Goal: Task Accomplishment & Management: Use online tool/utility

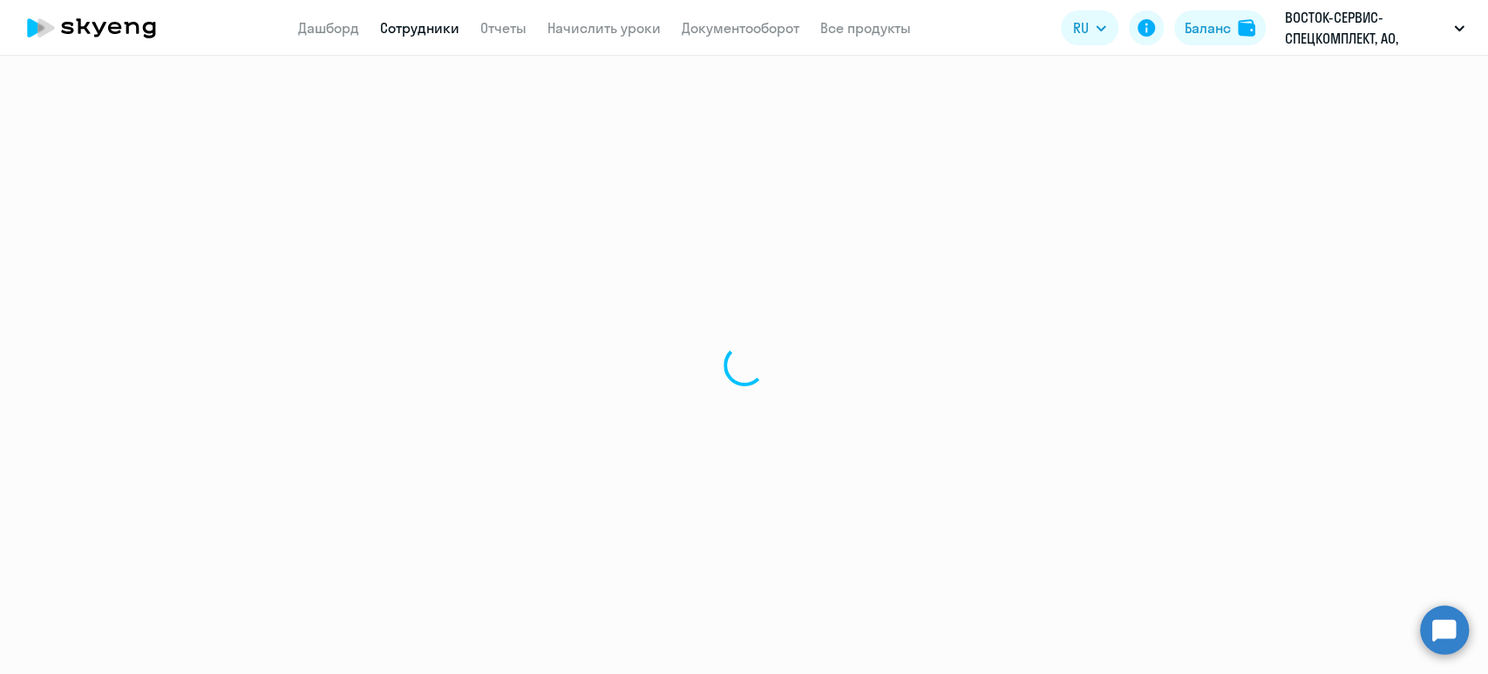
select select "30"
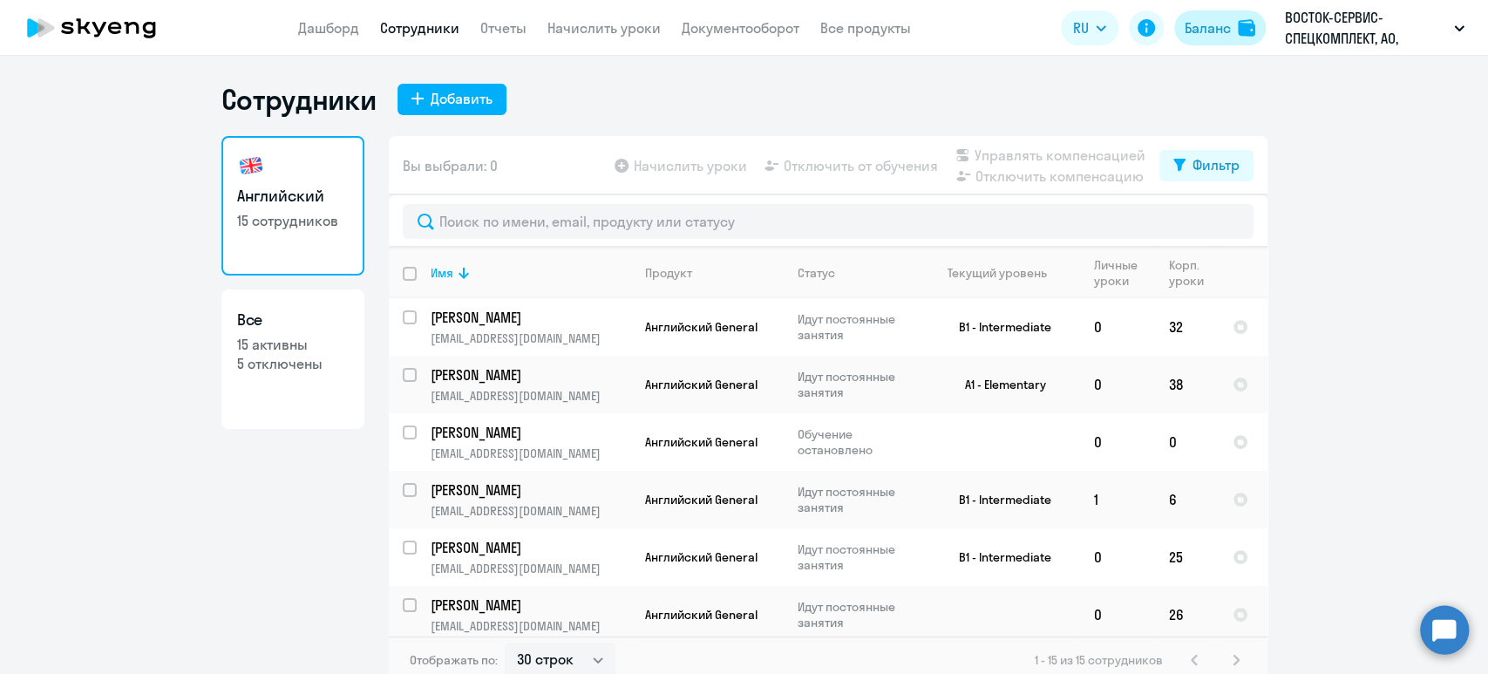
click at [1258, 31] on div at bounding box center [1248, 27] width 21 height 17
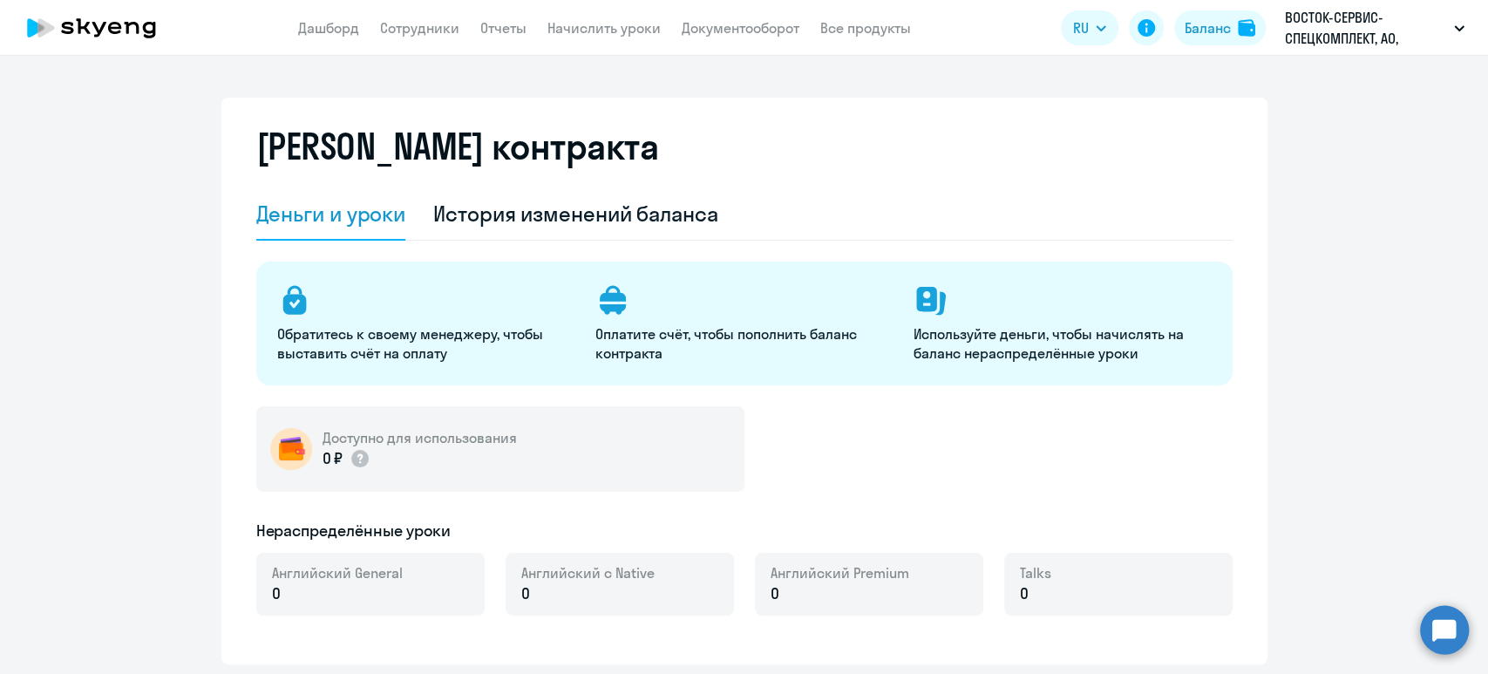
select select "english_adult_not_native_speaker"
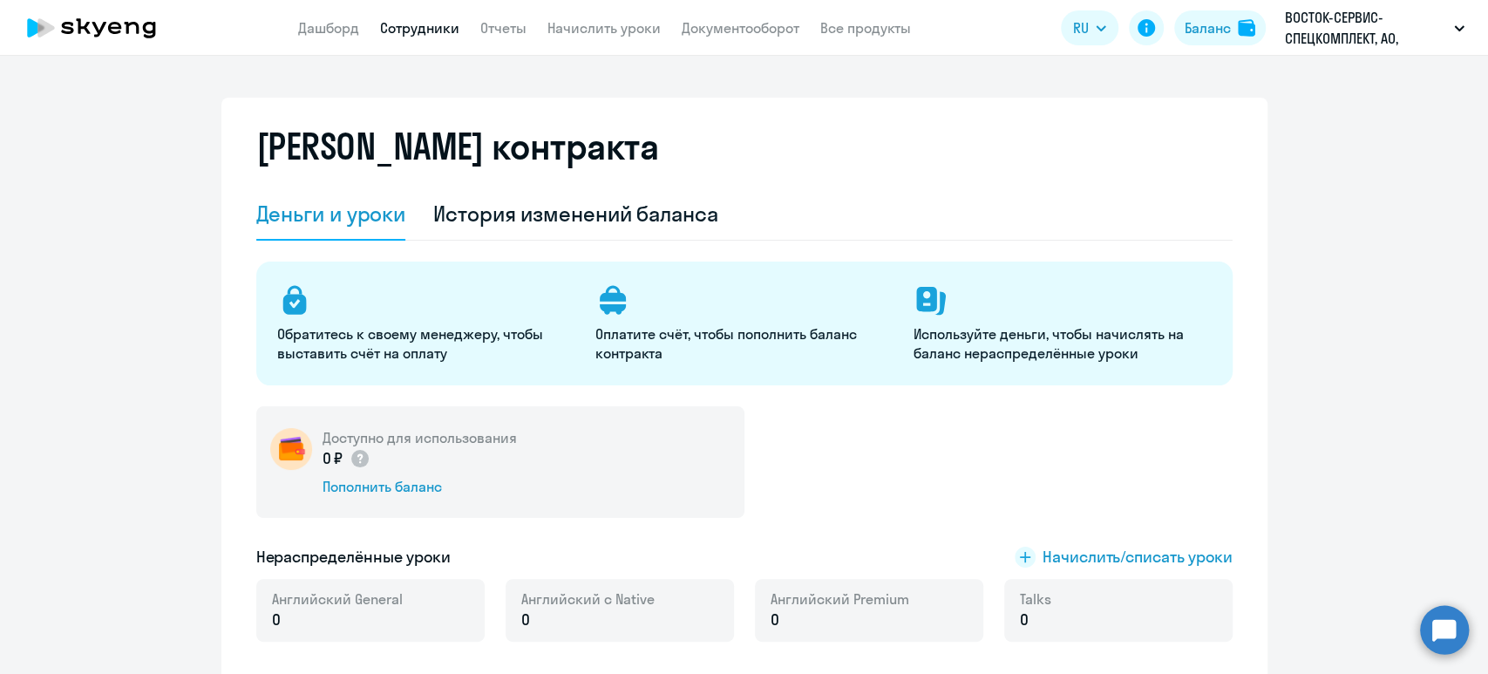
click at [451, 32] on link "Сотрудники" at bounding box center [419, 27] width 79 height 17
select select "30"
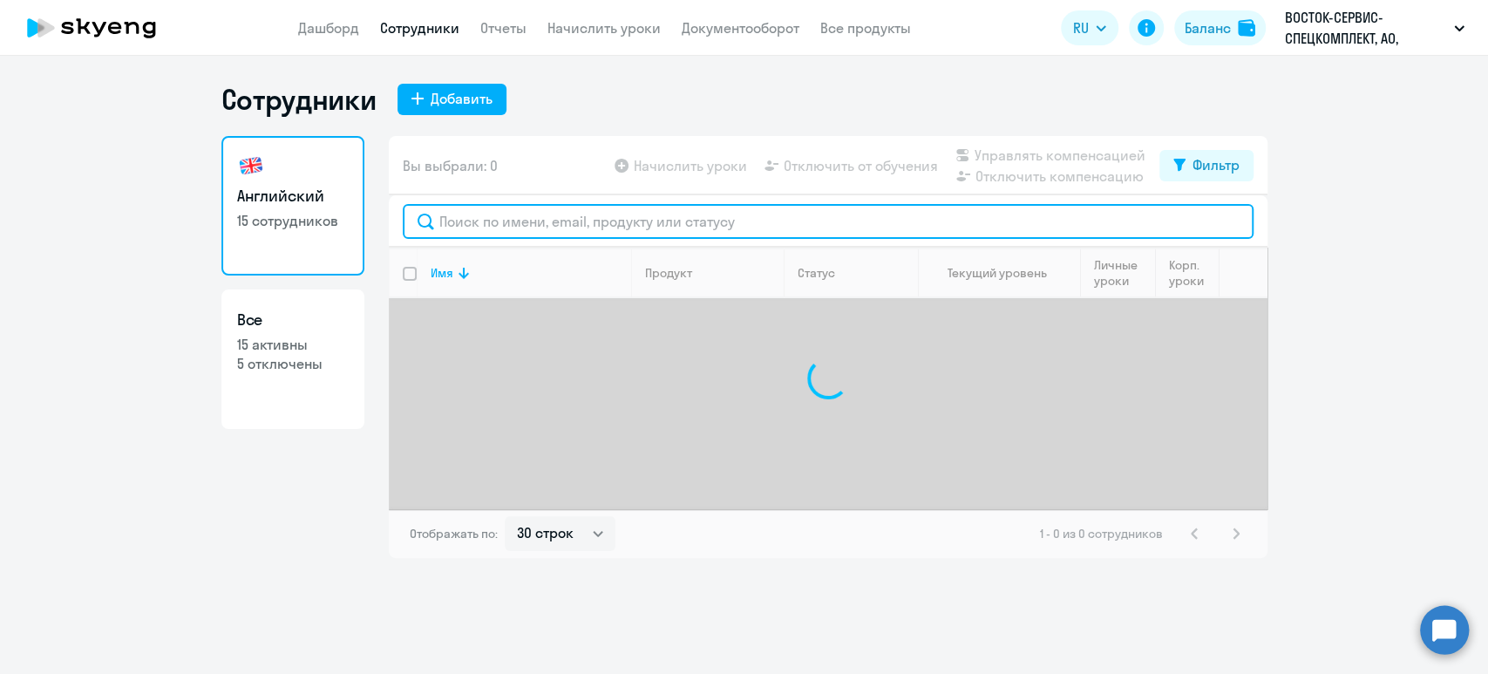
click at [492, 219] on input "text" at bounding box center [828, 221] width 851 height 35
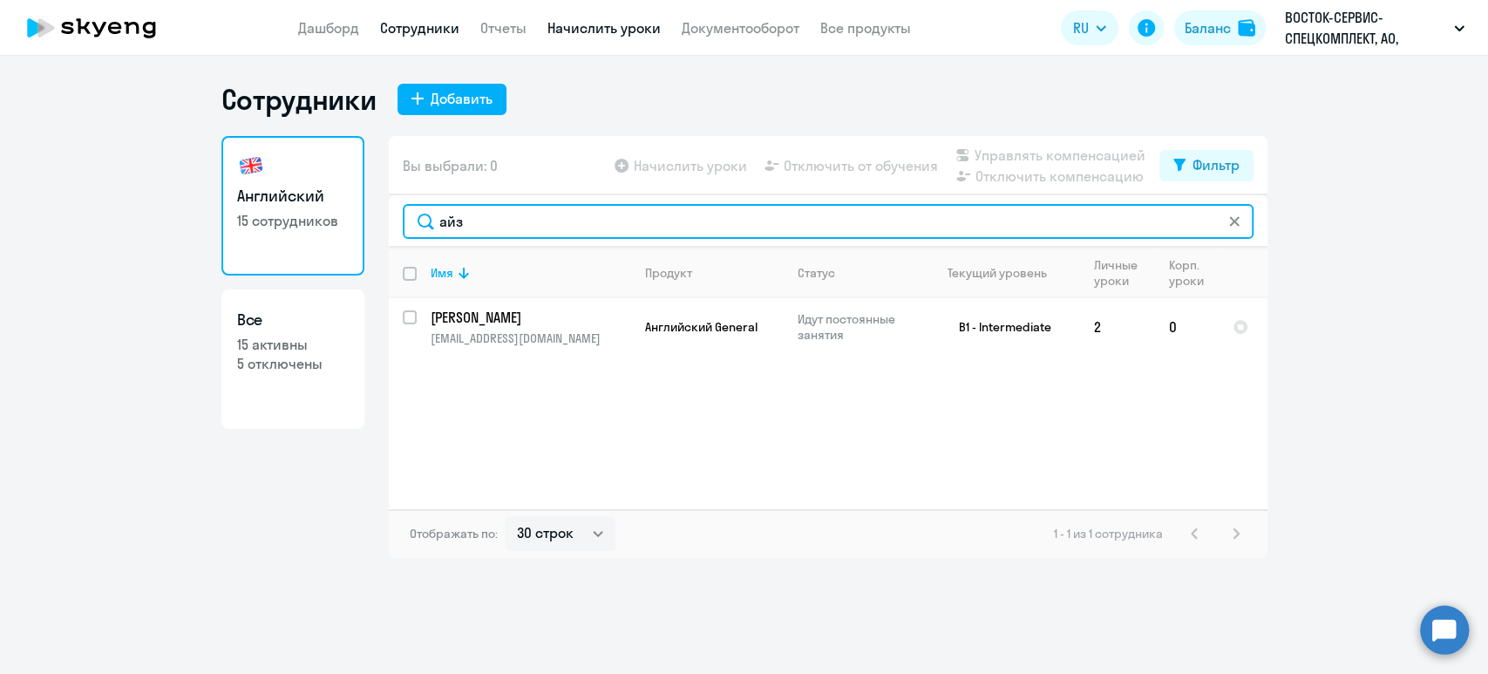
type input "айз"
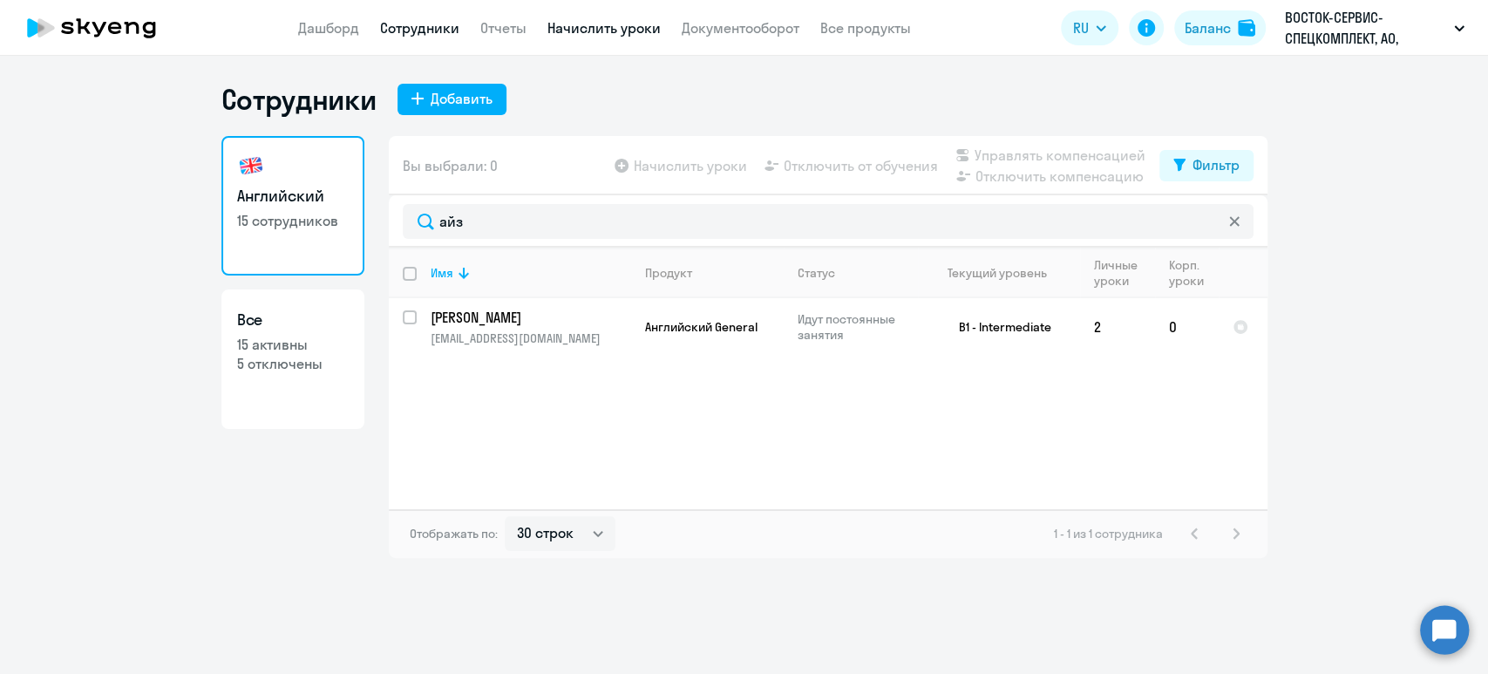
click at [599, 26] on link "Начислить уроки" at bounding box center [604, 27] width 113 height 17
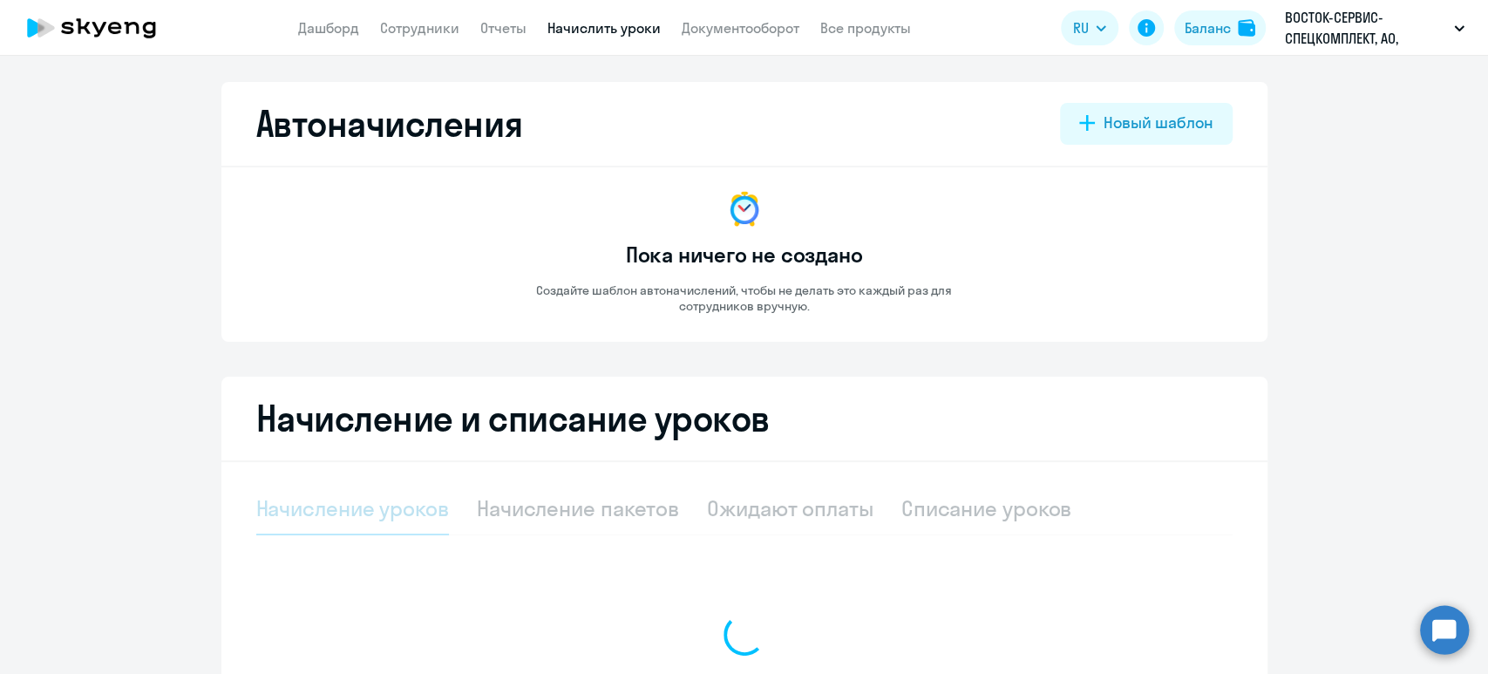
select select "10"
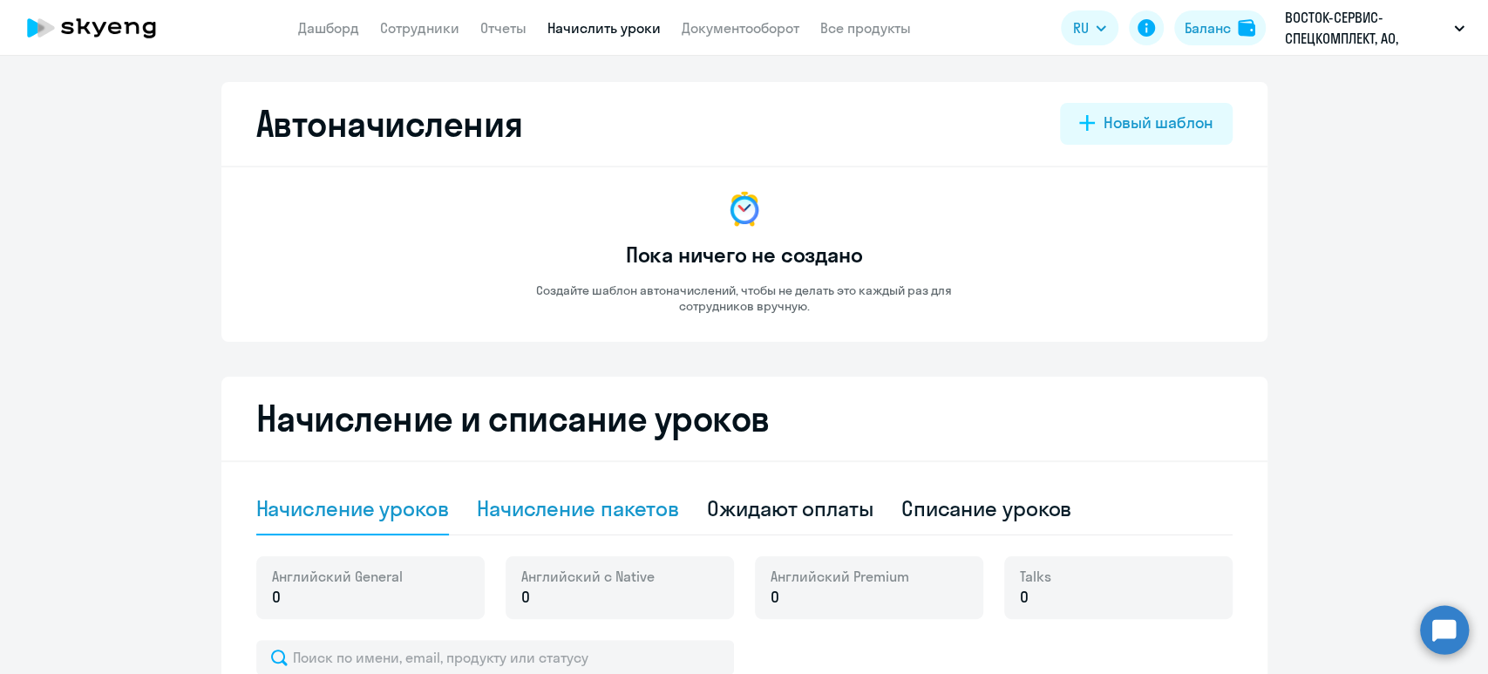
scroll to position [465, 0]
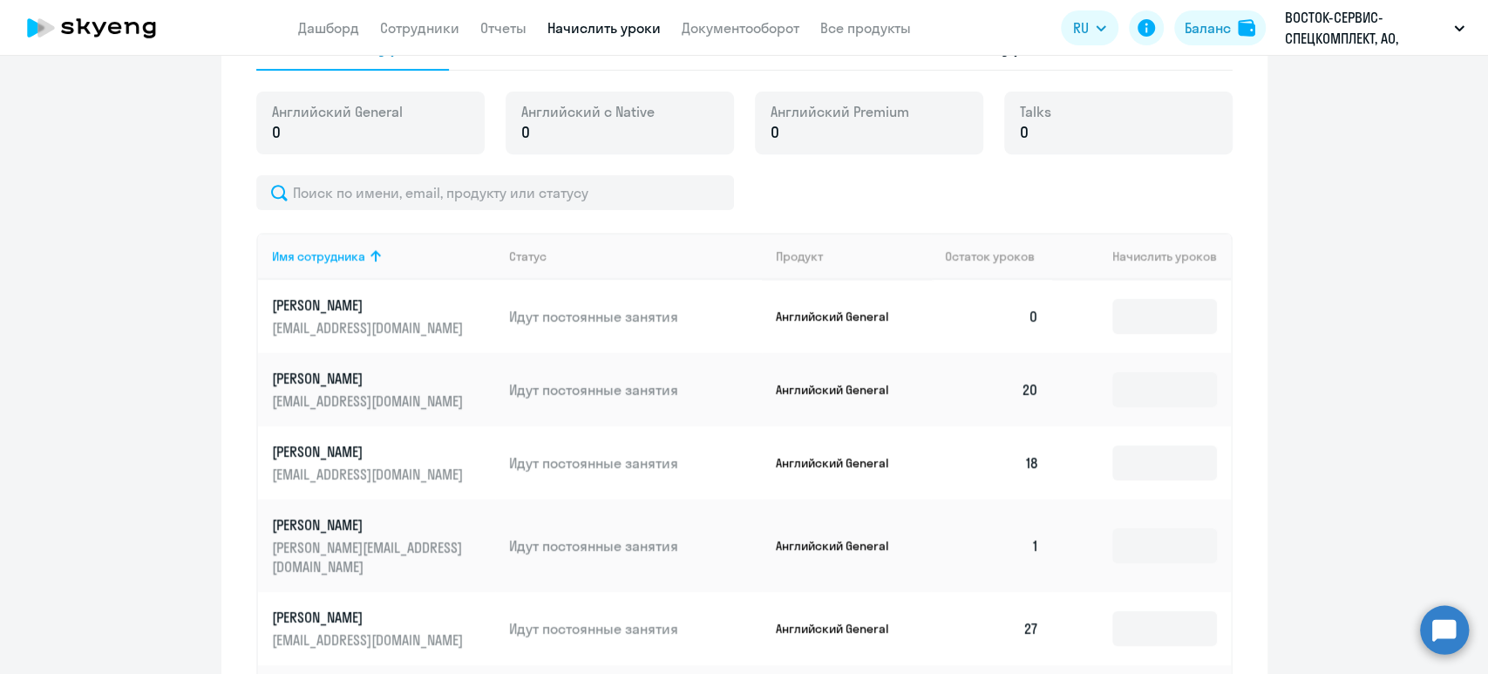
click at [614, 27] on link "Начислить уроки" at bounding box center [604, 27] width 113 height 17
click at [1170, 311] on input at bounding box center [1165, 316] width 105 height 35
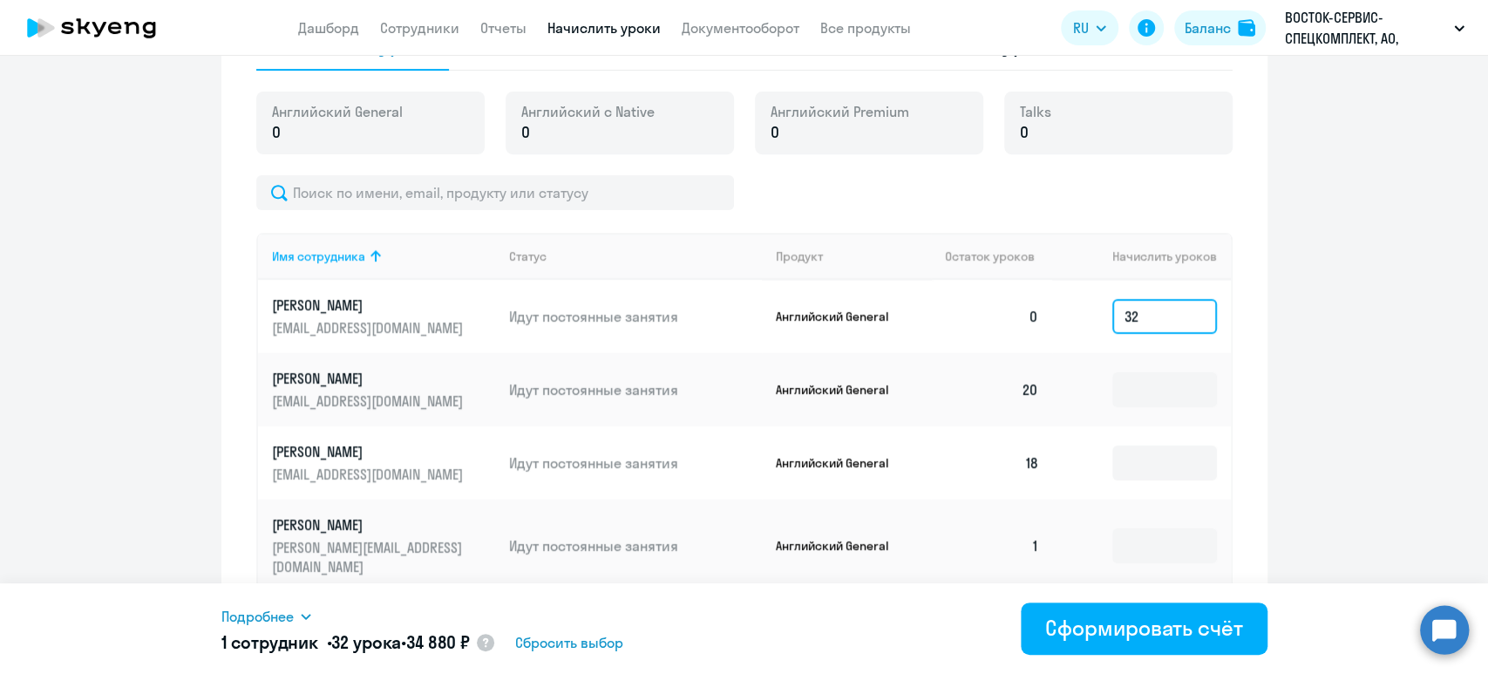
type input "32"
click at [293, 617] on span "Подробнее" at bounding box center [257, 616] width 72 height 21
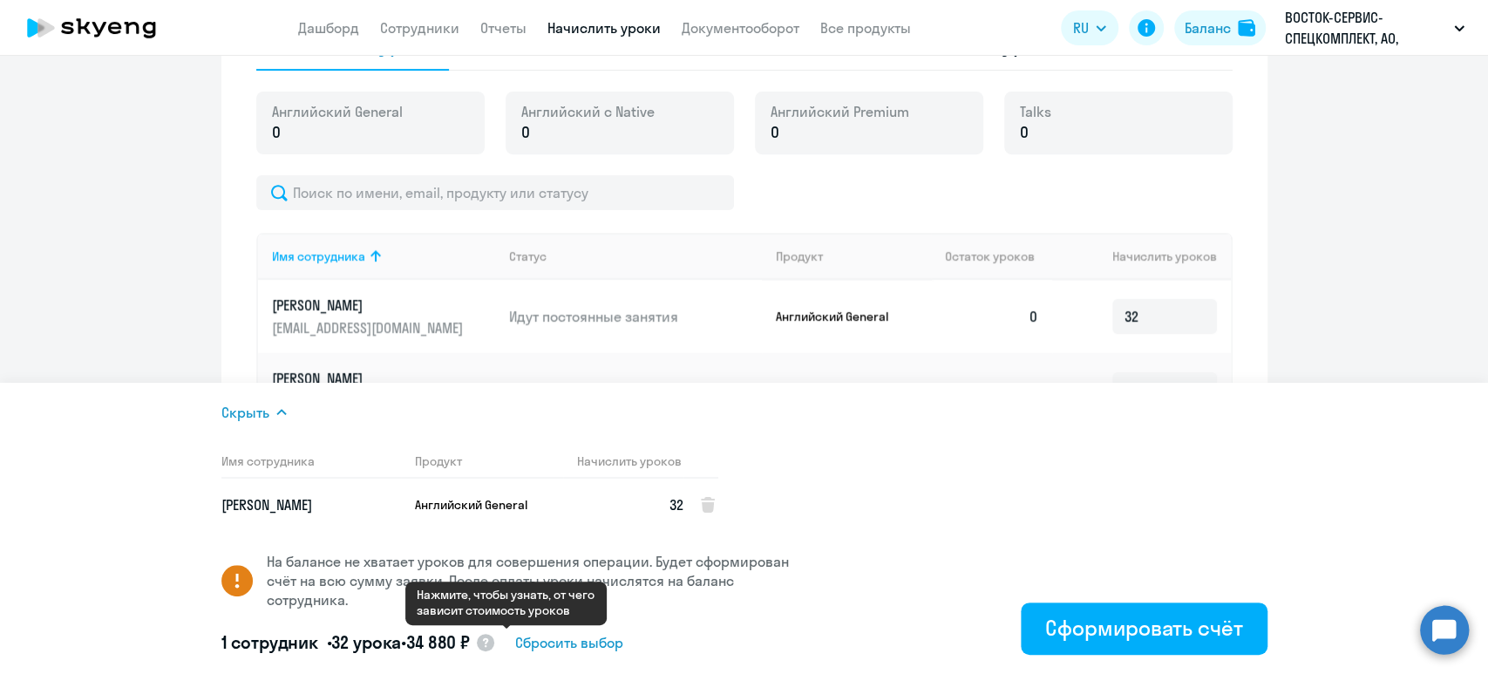
click at [494, 642] on circle at bounding box center [485, 642] width 17 height 17
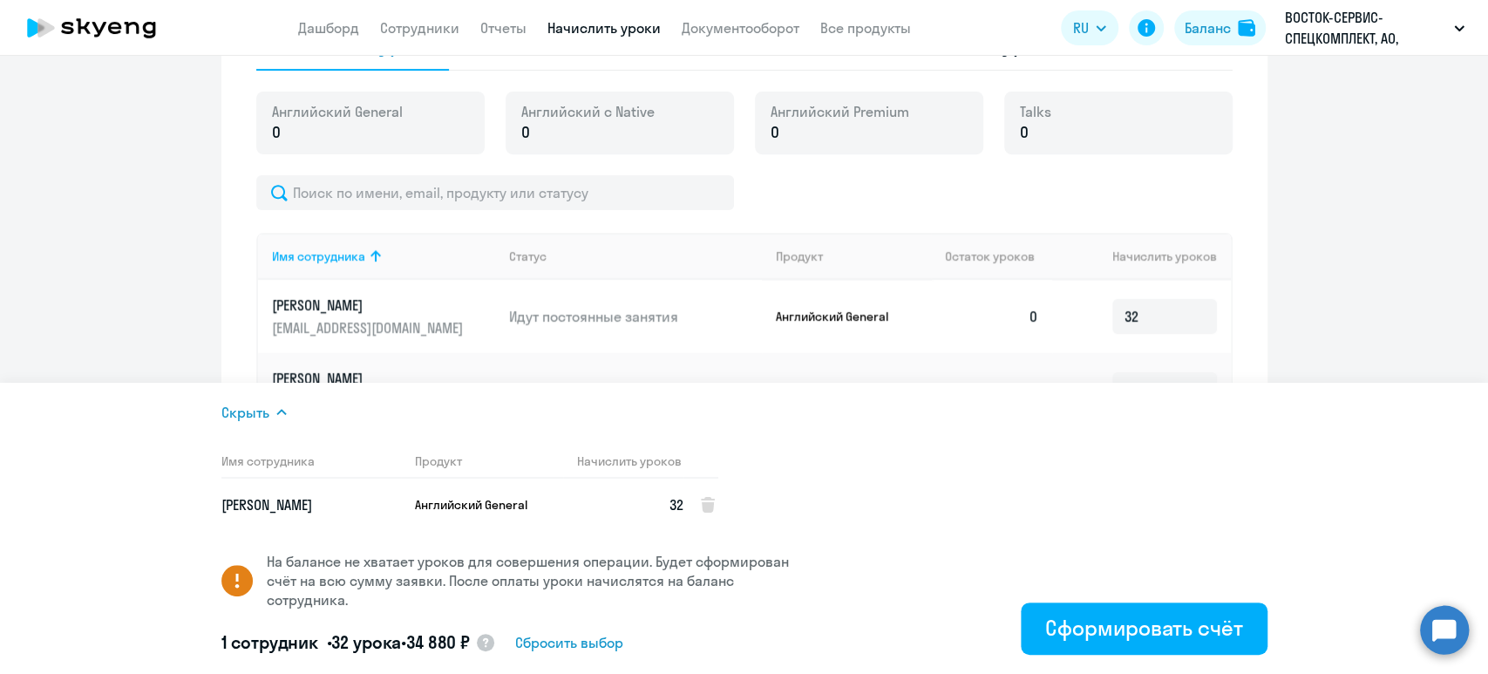
select select "english_adult_native_speaker"
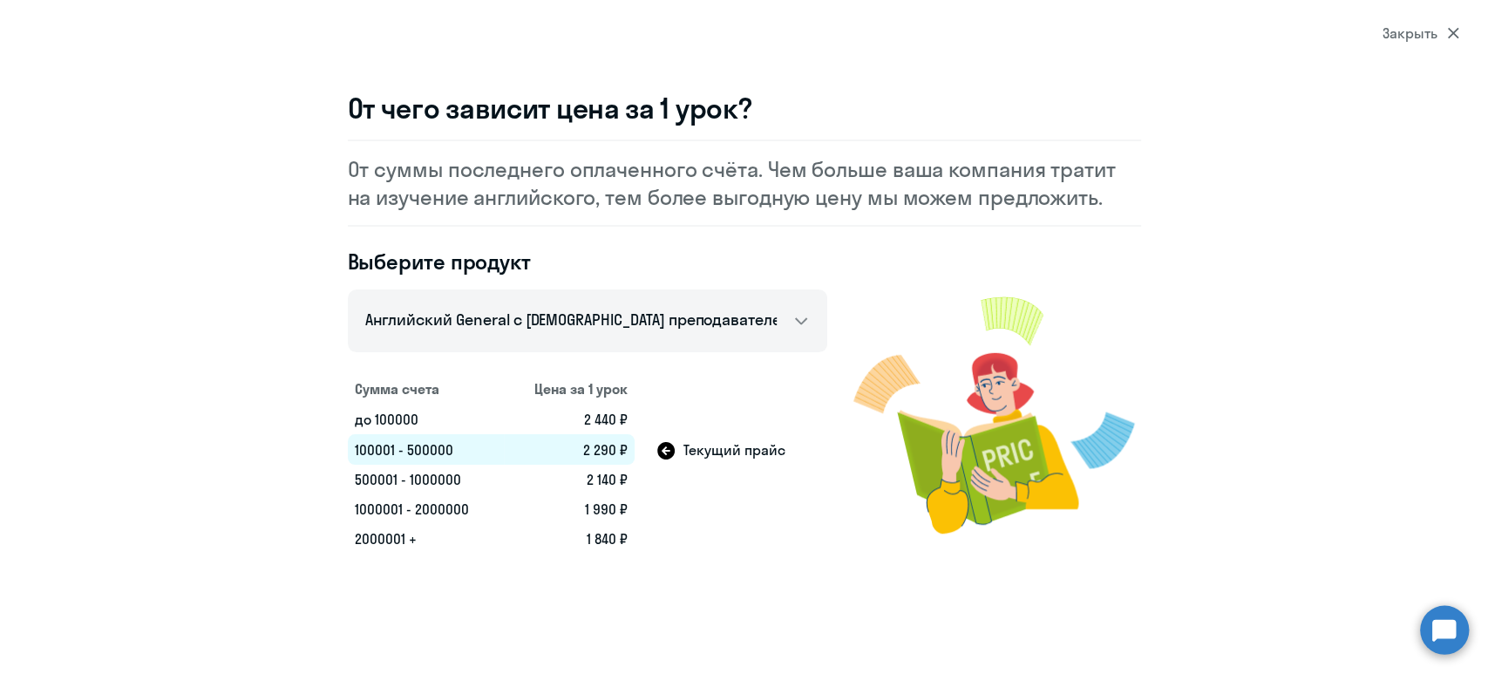
click at [1444, 32] on div "Закрыть" at bounding box center [1421, 33] width 77 height 21
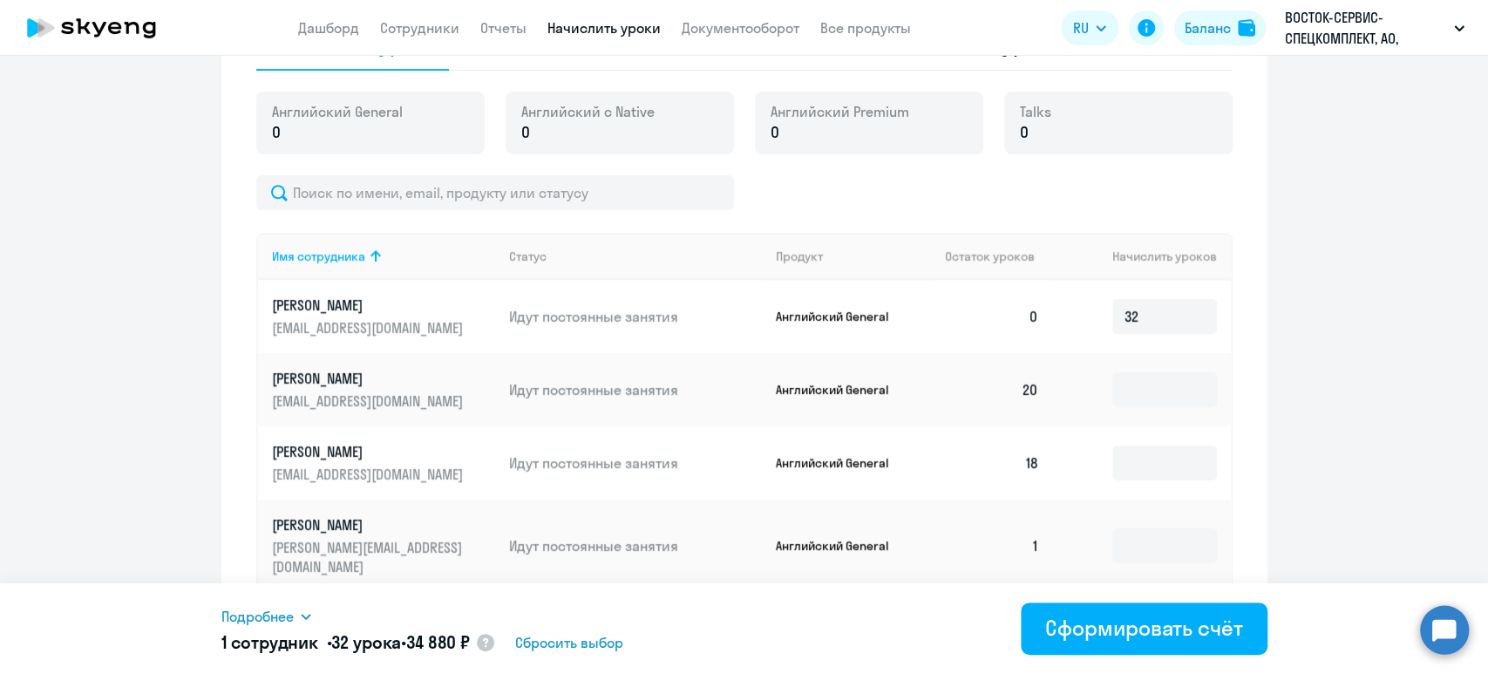
click at [276, 621] on span "Подробнее" at bounding box center [257, 616] width 72 height 21
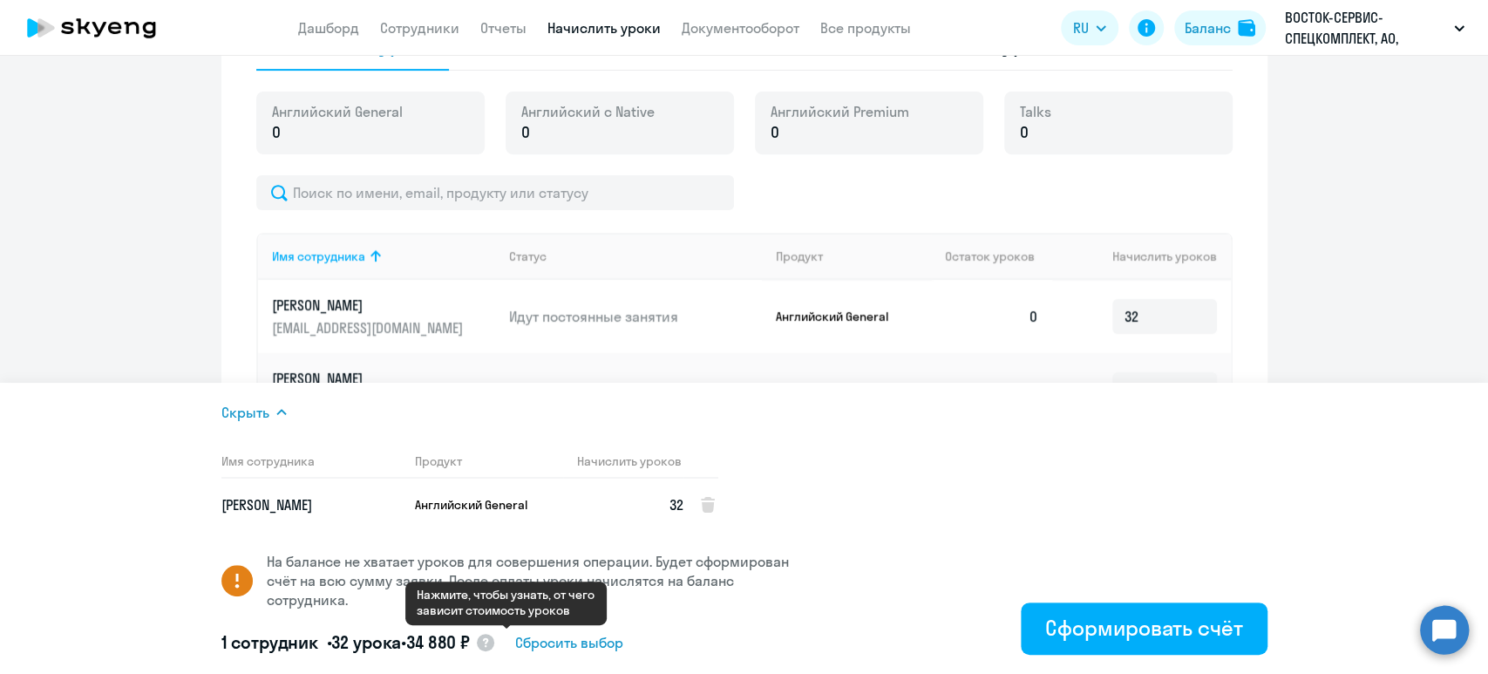
click at [494, 644] on circle at bounding box center [485, 642] width 17 height 17
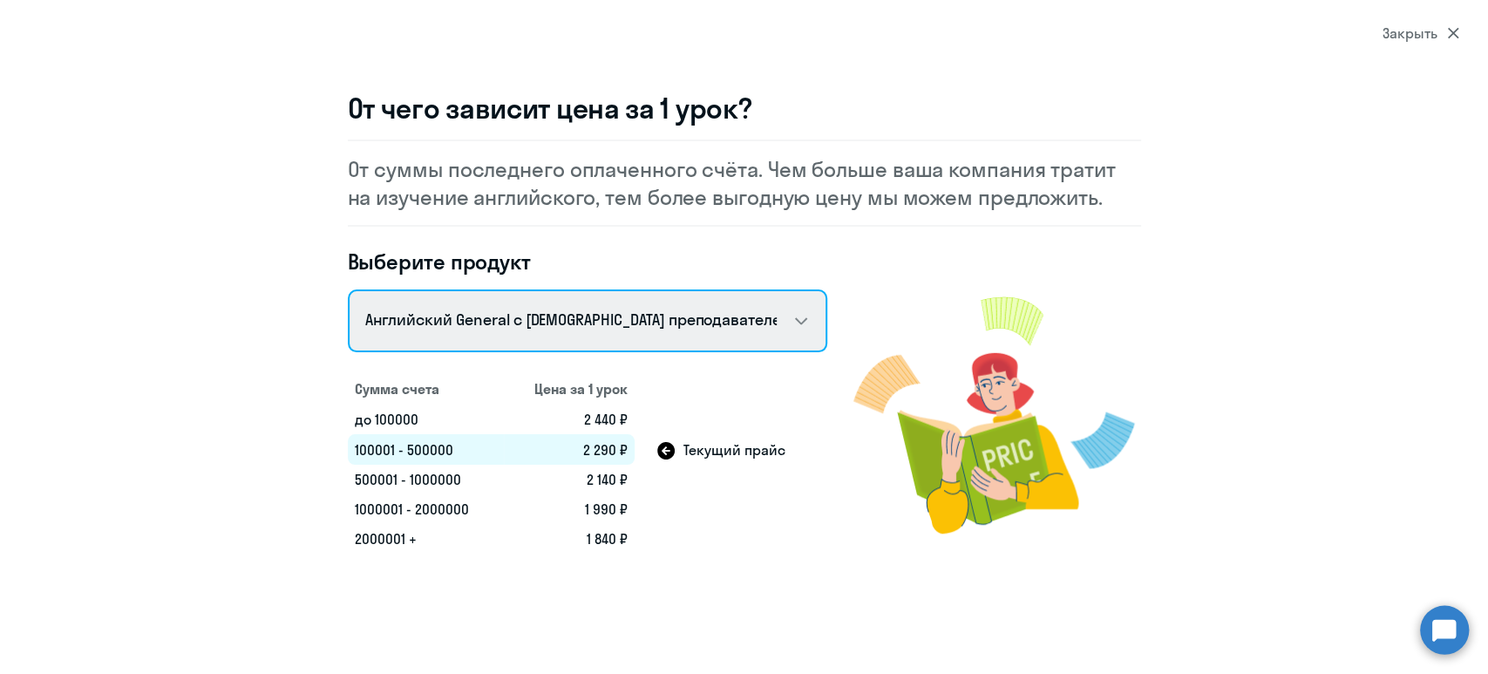
click at [564, 328] on select "Английский General с [DEMOGRAPHIC_DATA] преподавателем Английский General с [DE…" at bounding box center [588, 320] width 480 height 63
select select "english_adult_not_native_speaker"
click at [348, 289] on select "Английский General с [DEMOGRAPHIC_DATA] преподавателем Английский General с [DE…" at bounding box center [588, 320] width 480 height 63
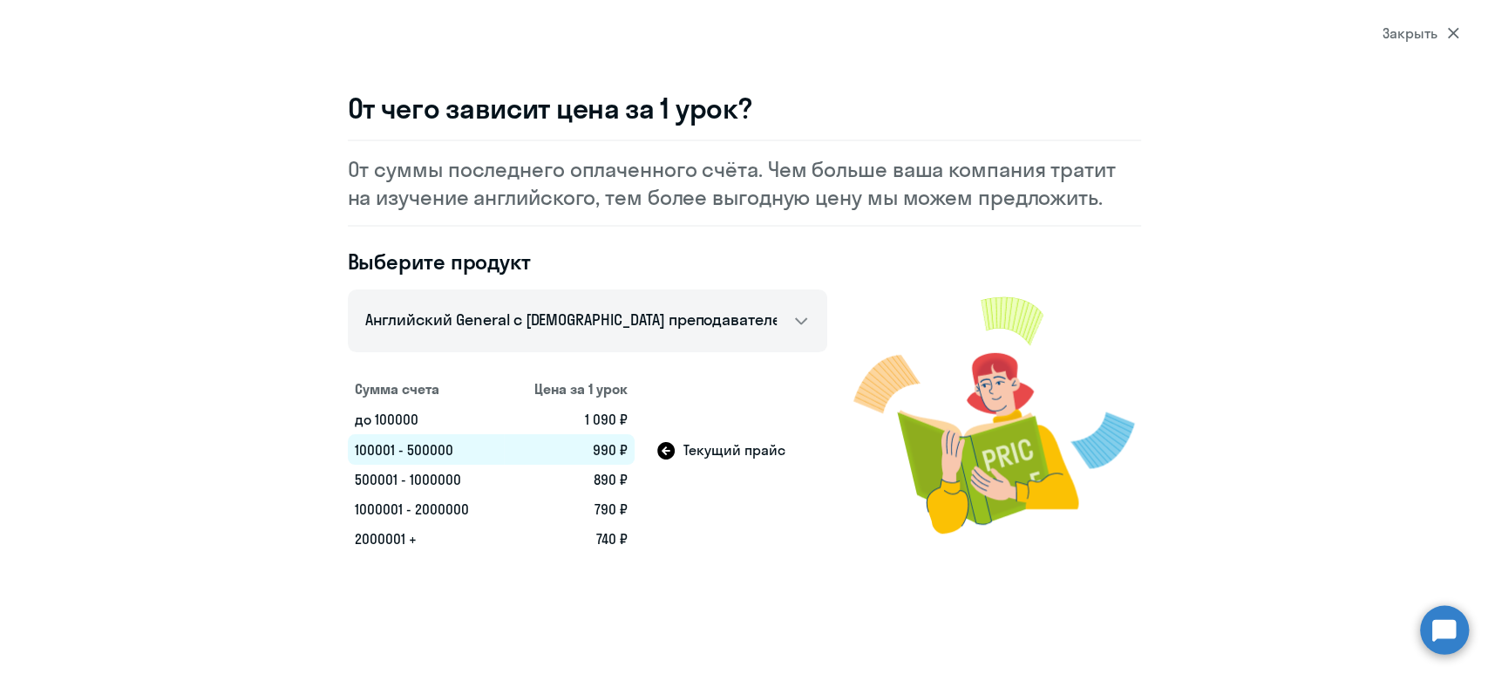
click at [1437, 33] on div "Закрыть" at bounding box center [1421, 33] width 77 height 21
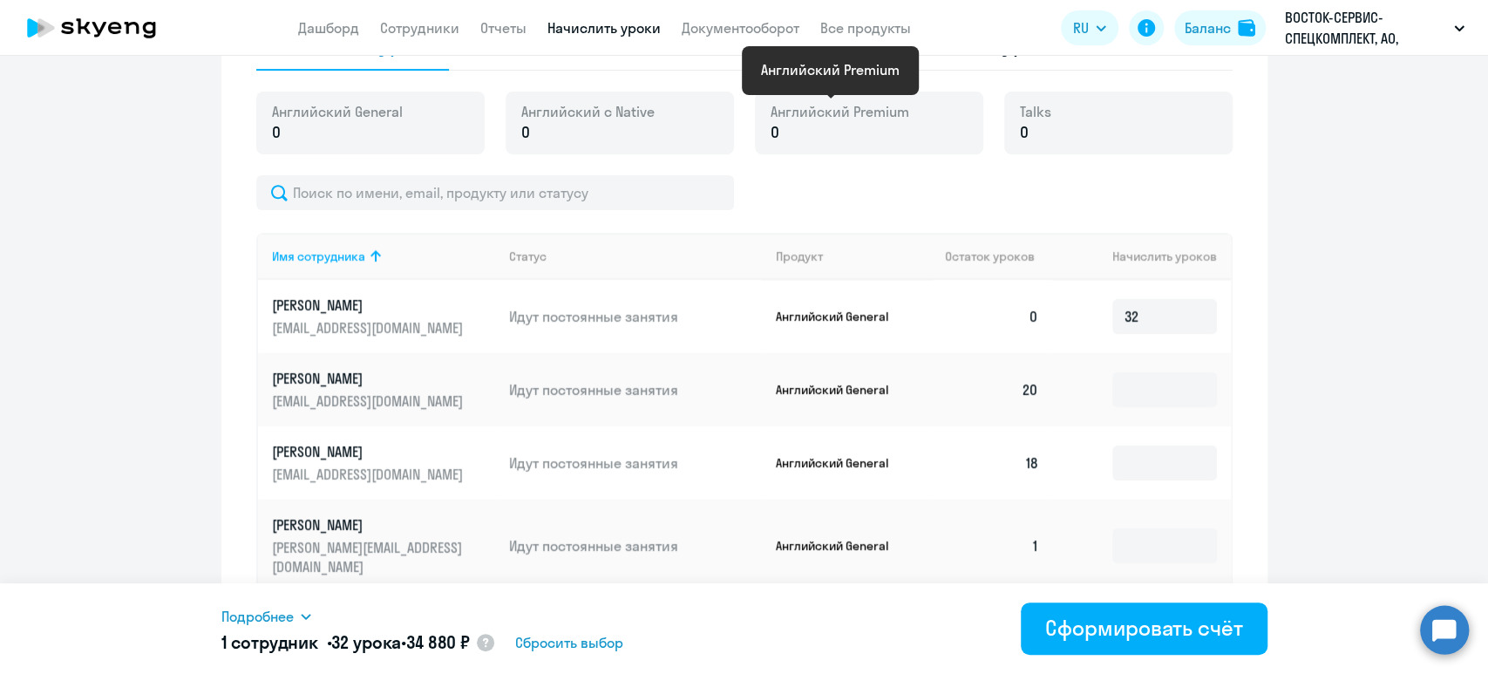
drag, startPoint x: 1130, startPoint y: 621, endPoint x: 828, endPoint y: 176, distance: 537.4
click at [820, 181] on body "Дашборд Сотрудники Отчеты Начислить уроки Документооборот Все продукты Дашборд …" at bounding box center [744, 337] width 1488 height 674
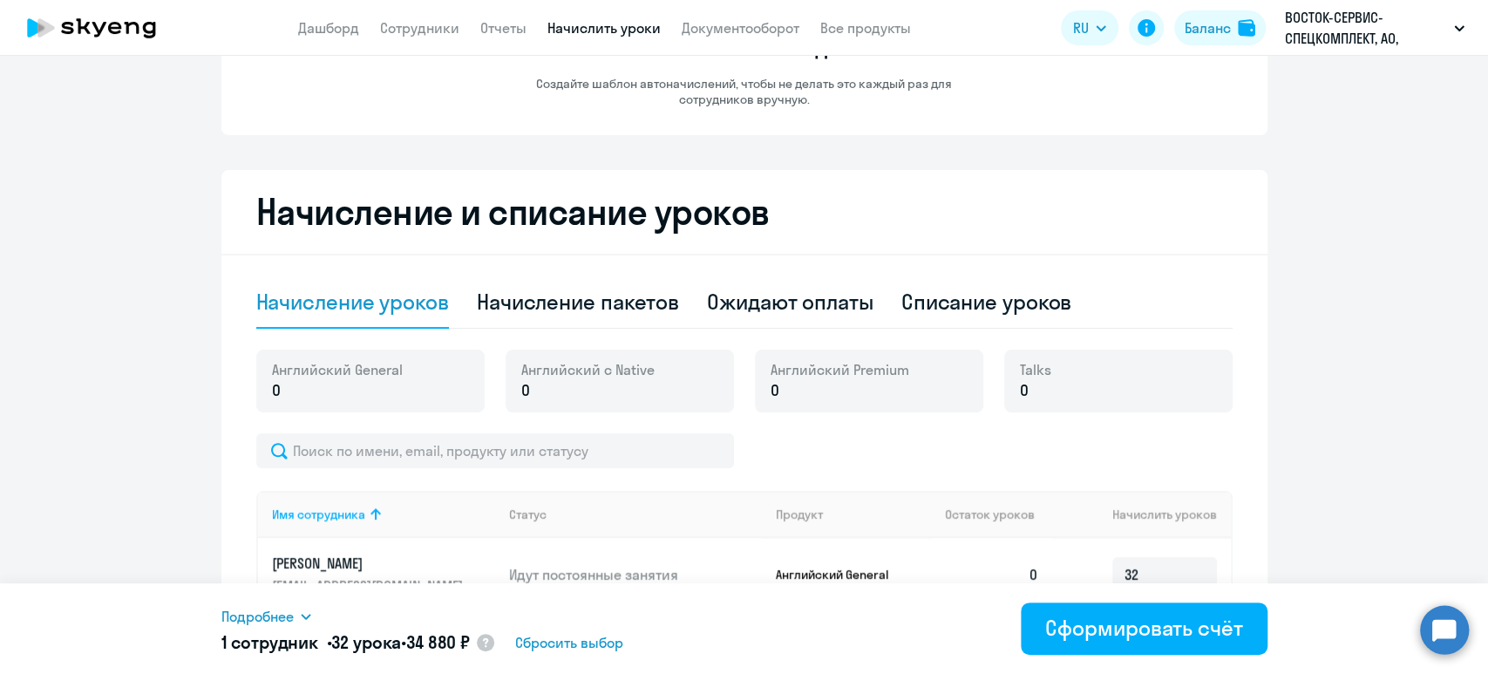
scroll to position [0, 0]
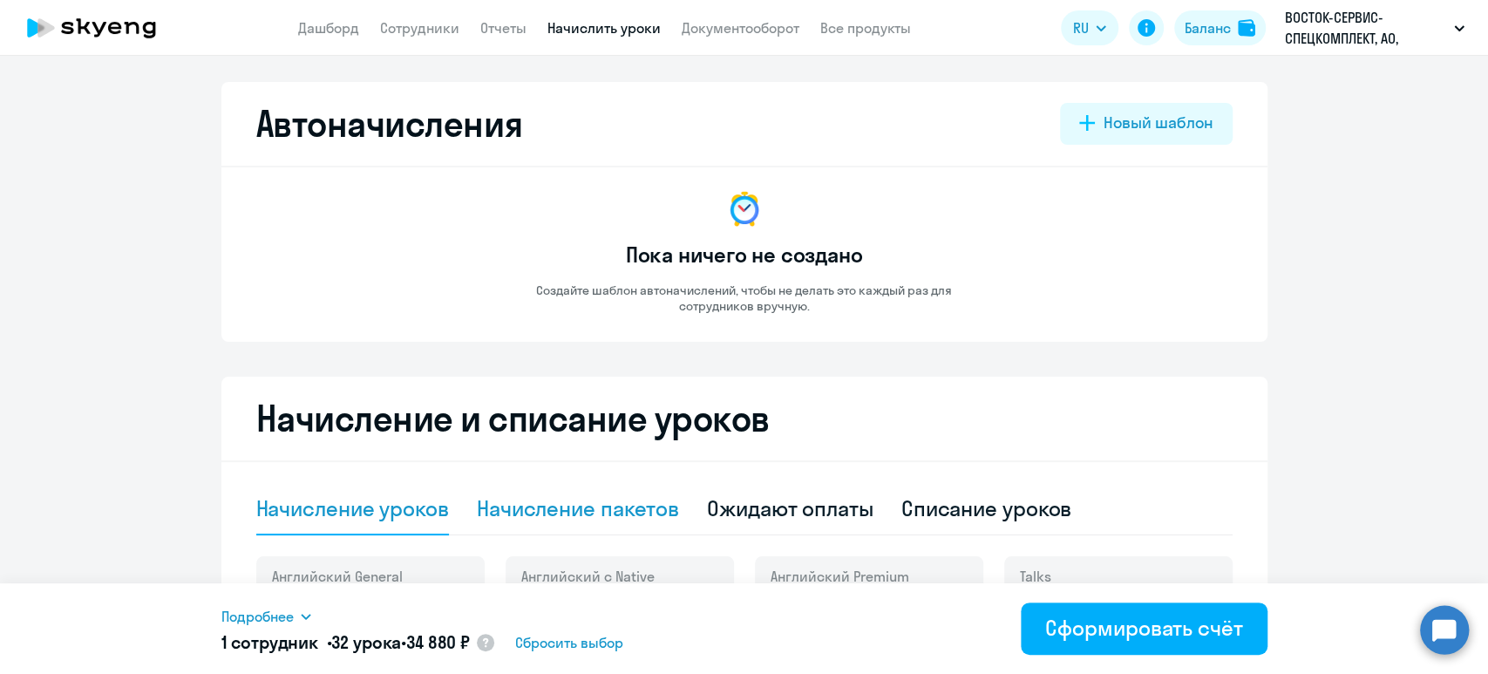
click at [618, 514] on div "Начисление пакетов" at bounding box center [578, 508] width 202 height 28
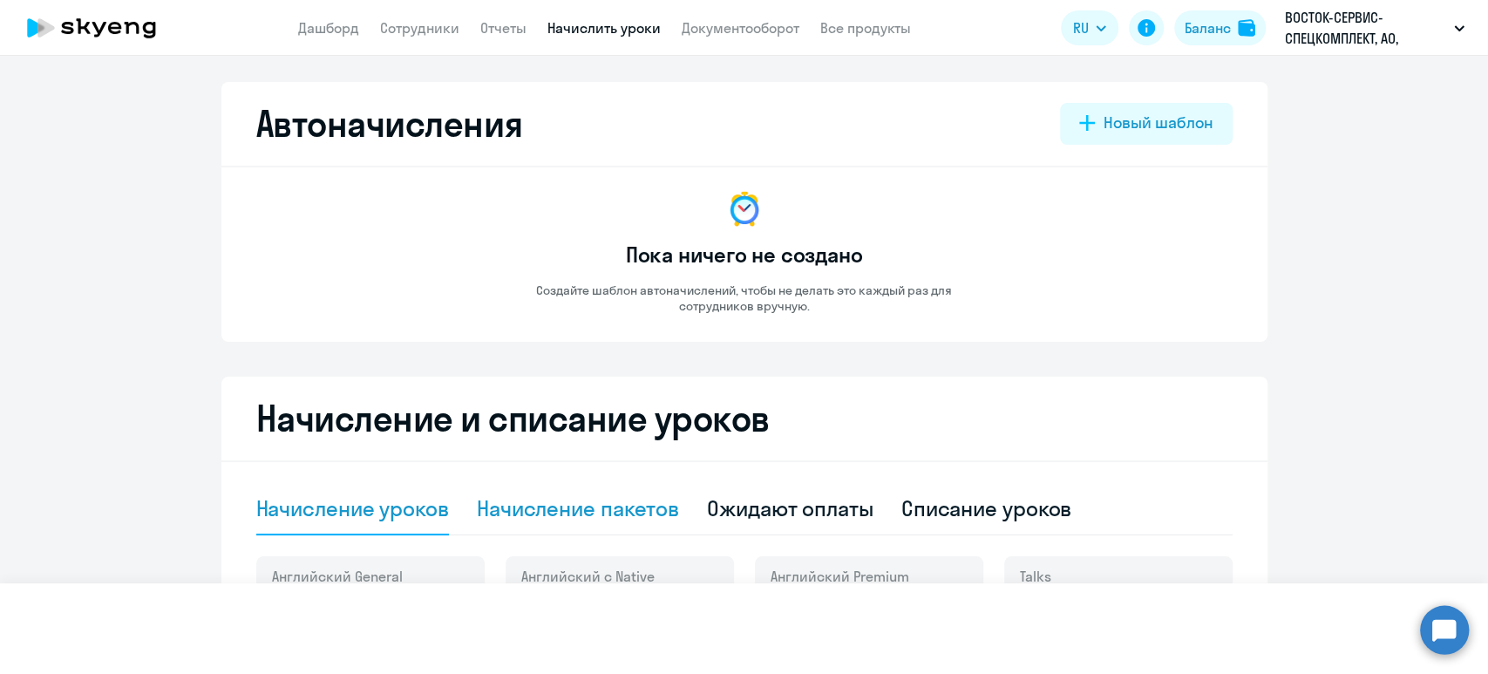
select select "10"
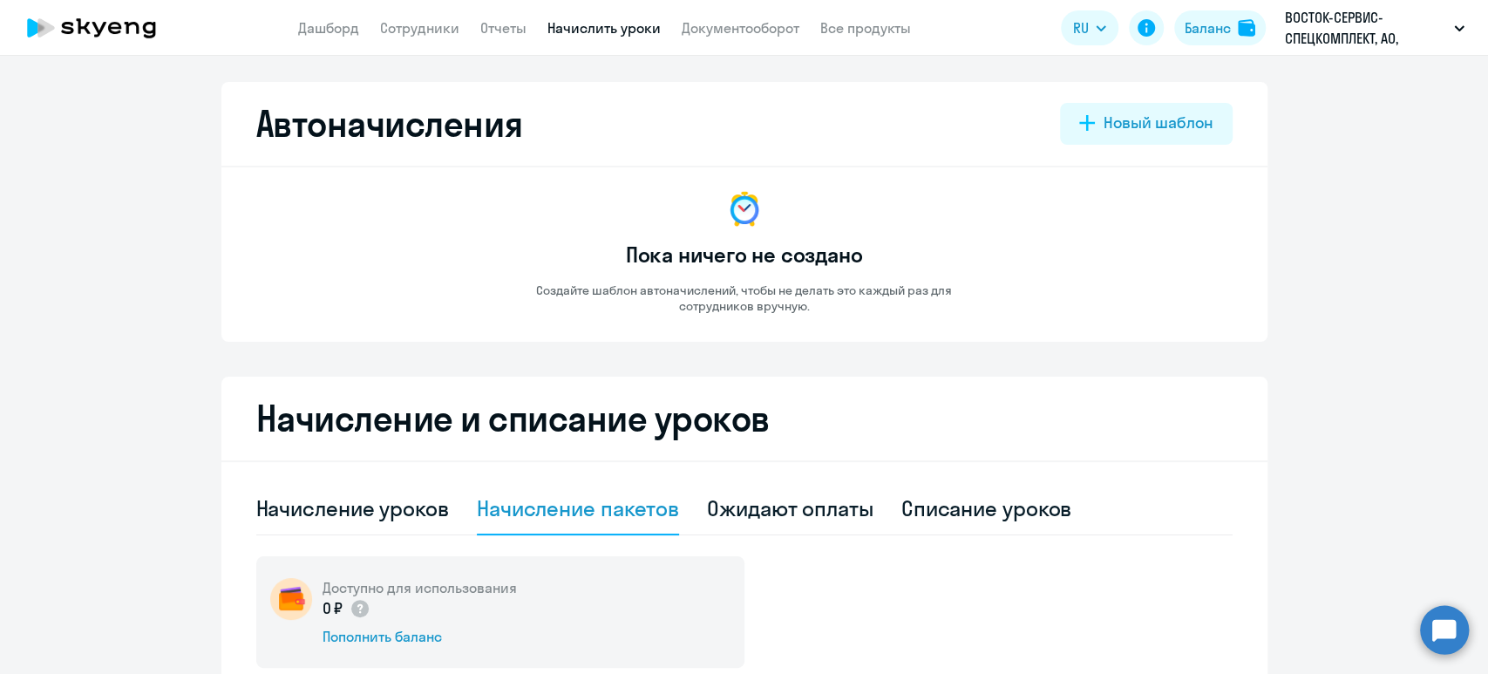
scroll to position [581, 0]
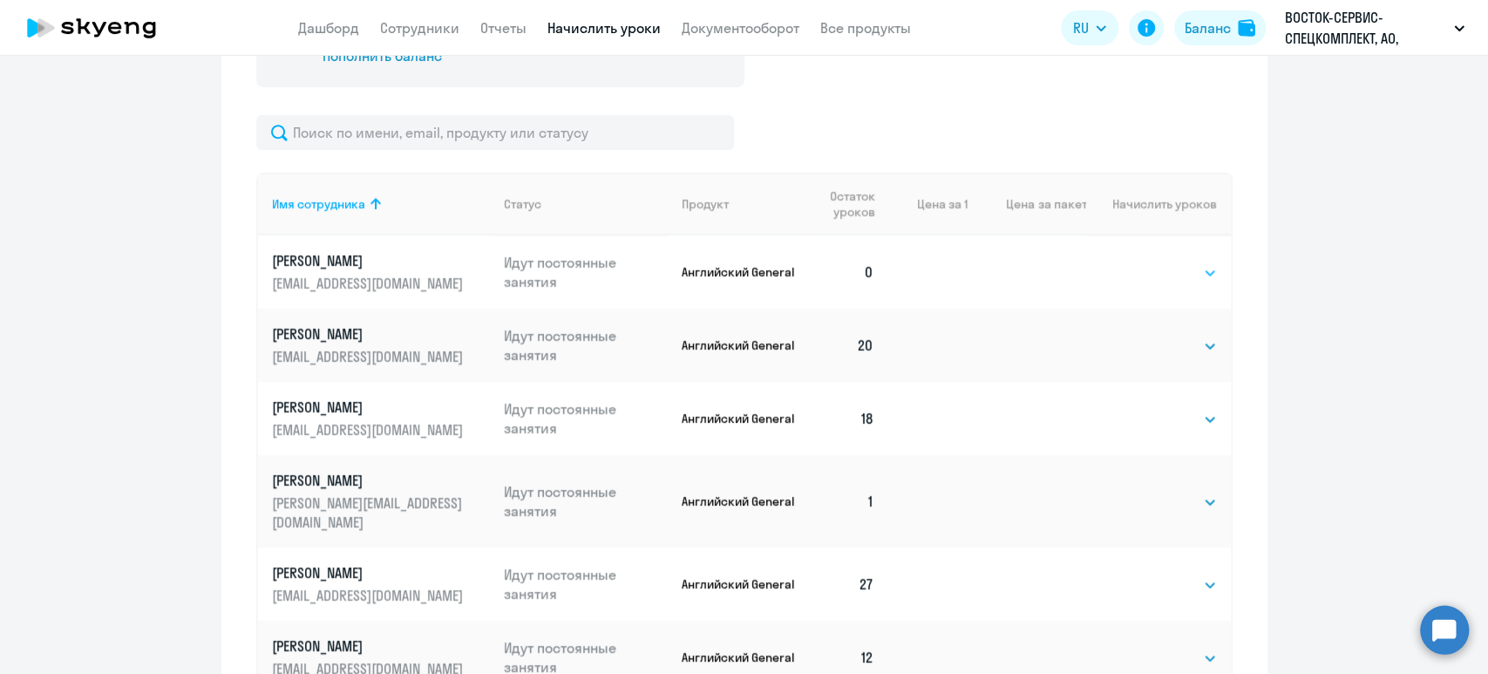
click at [1171, 269] on select "Выбрать 4 8 16 32 64 128" at bounding box center [1181, 272] width 71 height 21
select select "32"
click at [1146, 262] on select "Выбрать 4 8 16 32 64 128" at bounding box center [1181, 272] width 71 height 21
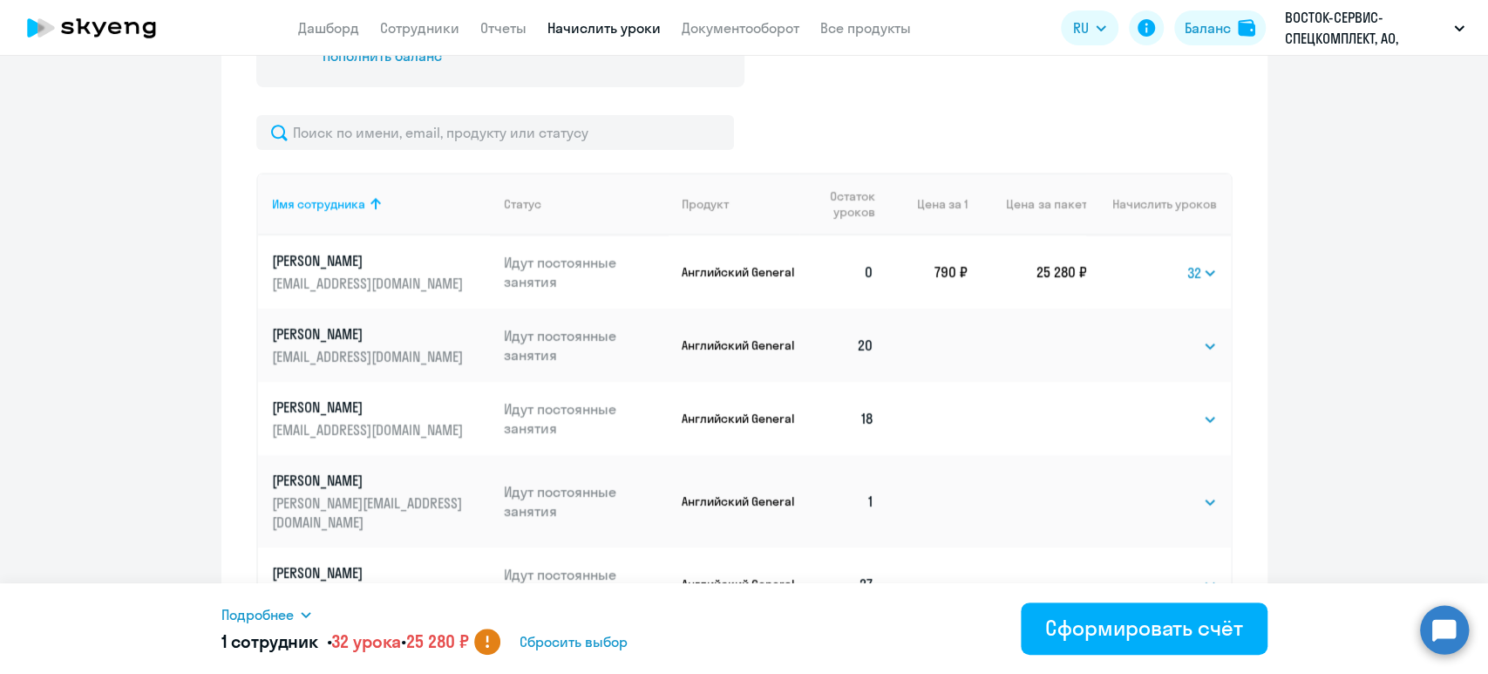
click at [298, 610] on div "Подробнее" at bounding box center [580, 614] width 718 height 21
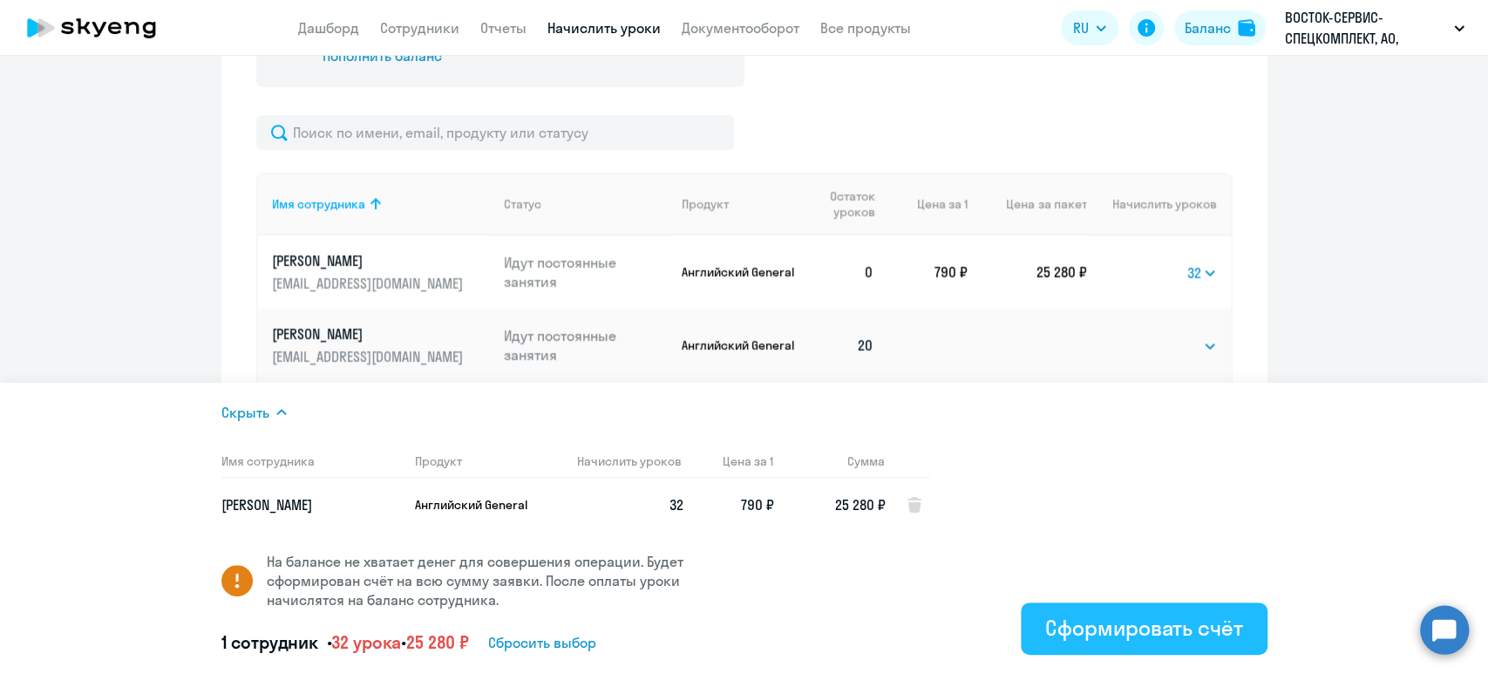
click at [1154, 628] on div "Сформировать счёт" at bounding box center [1143, 628] width 197 height 28
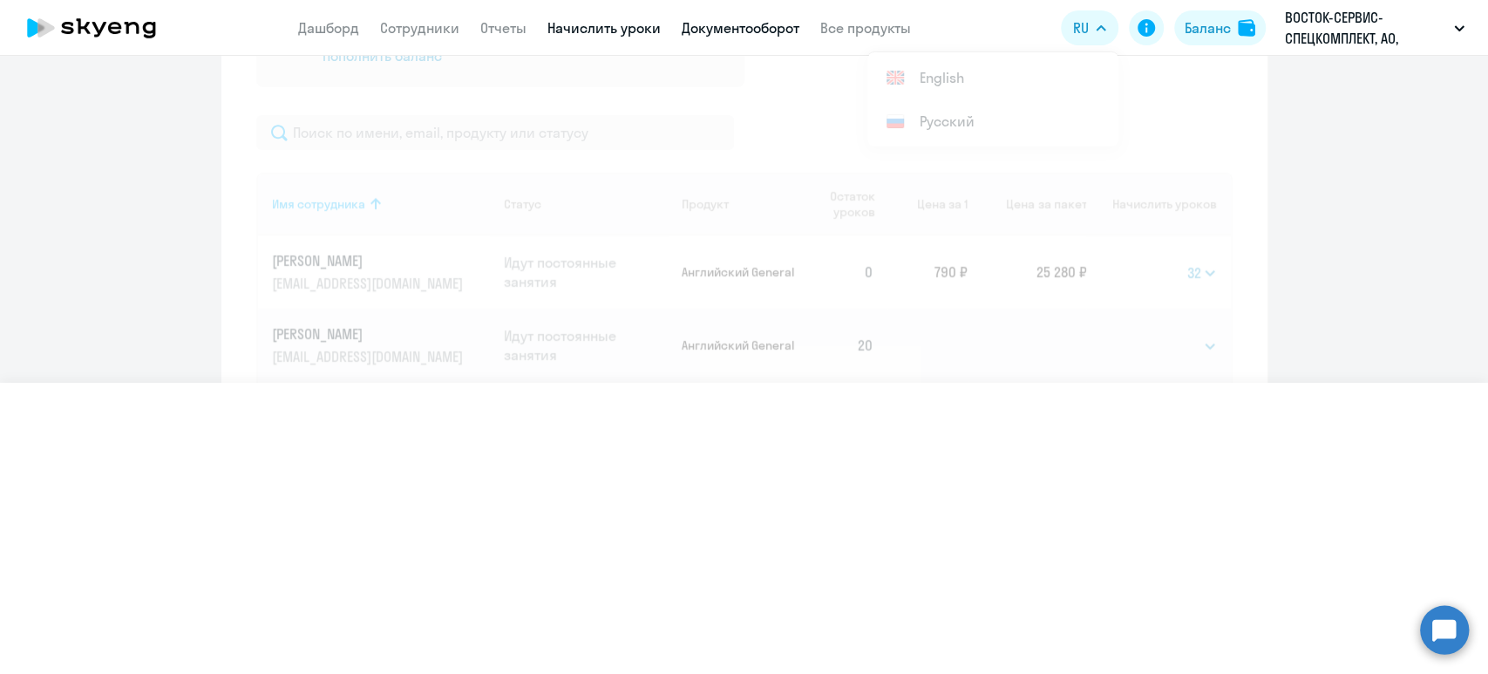
select select
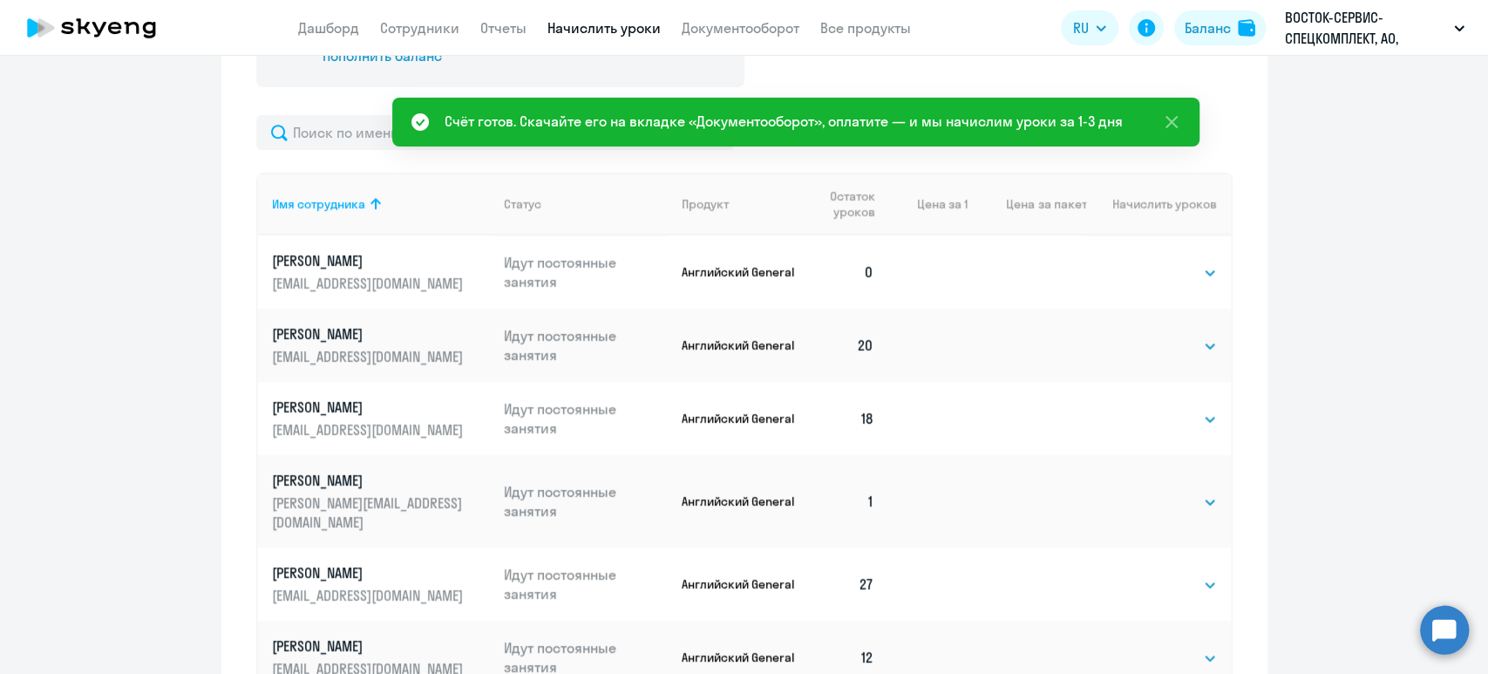
click at [1034, 119] on div "Счёт готов. Скачайте его на вкладке «Документооборот», оплатите — и мы начислим…" at bounding box center [784, 121] width 678 height 21
click at [764, 28] on link "Документооборот" at bounding box center [741, 27] width 118 height 17
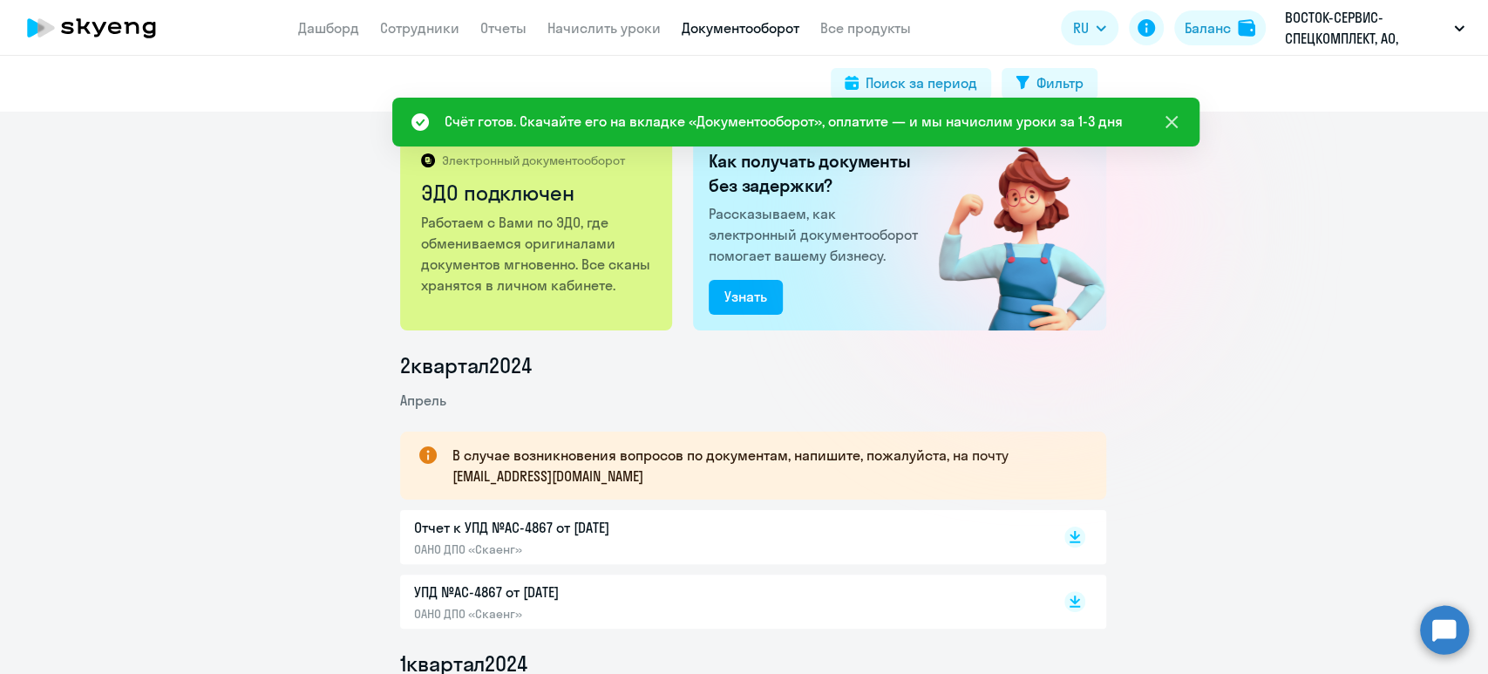
click at [1169, 120] on icon at bounding box center [1171, 122] width 12 height 12
